Goal: Task Accomplishment & Management: Use online tool/utility

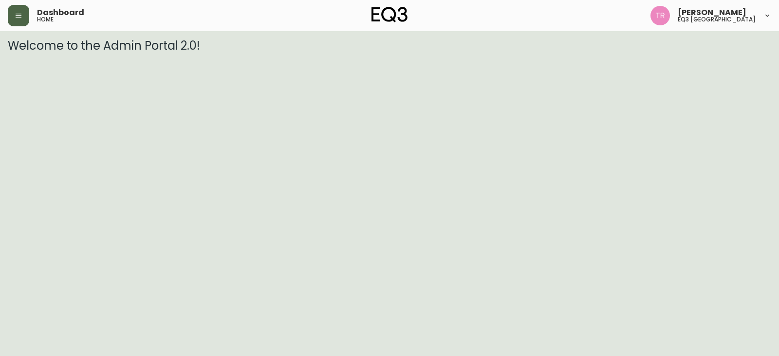
click at [20, 19] on icon "button" at bounding box center [19, 16] width 8 height 8
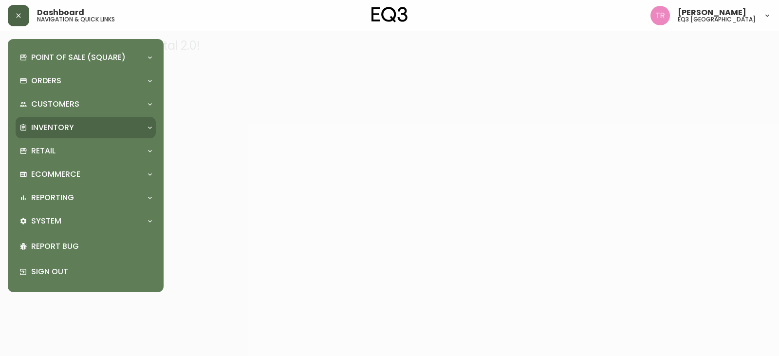
click at [64, 129] on p "Inventory" at bounding box center [52, 127] width 43 height 11
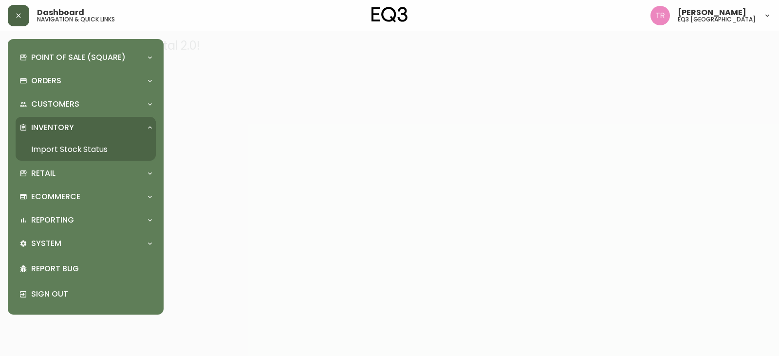
click at [72, 147] on link "Import Stock Status" at bounding box center [86, 149] width 140 height 22
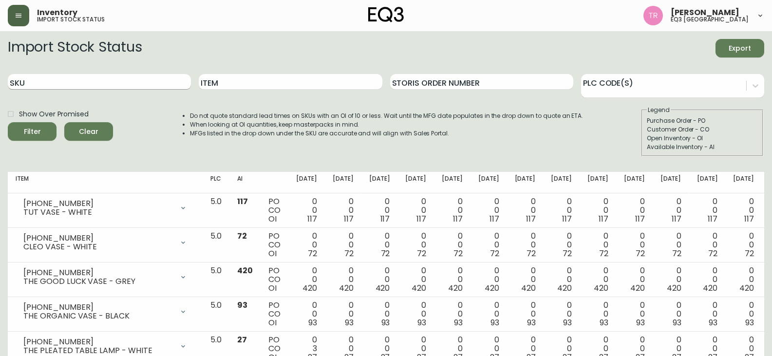
click at [104, 85] on input "SKU" at bounding box center [99, 82] width 183 height 16
paste input "[PHONE_NUMBER]"
type input "[PHONE_NUMBER]"
click at [8, 122] on button "Filter" at bounding box center [32, 131] width 49 height 19
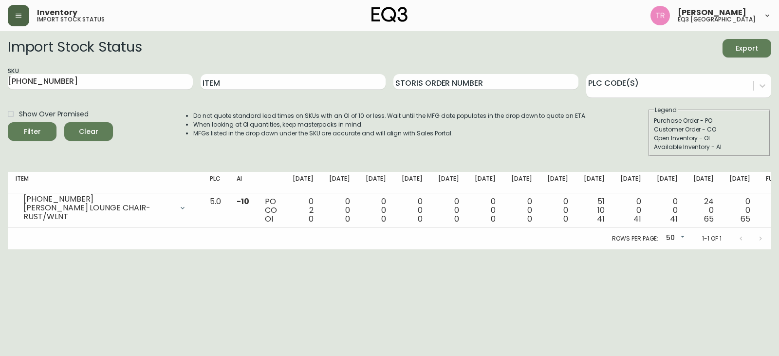
click at [651, 54] on div "Import Stock Status Export" at bounding box center [390, 48] width 764 height 19
